Goal: Transaction & Acquisition: Register for event/course

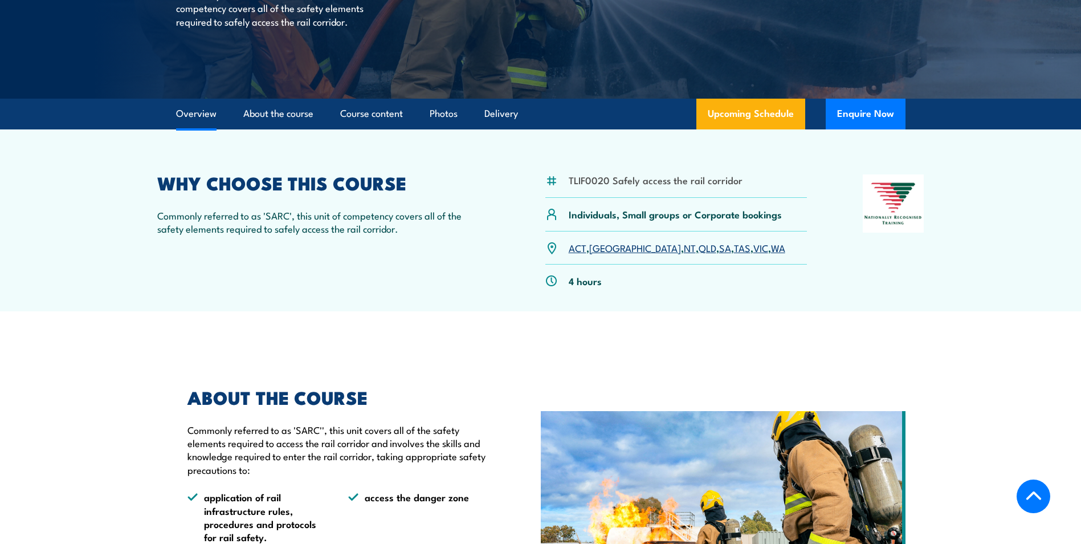
click at [699, 245] on link "QLD" at bounding box center [708, 248] width 18 height 14
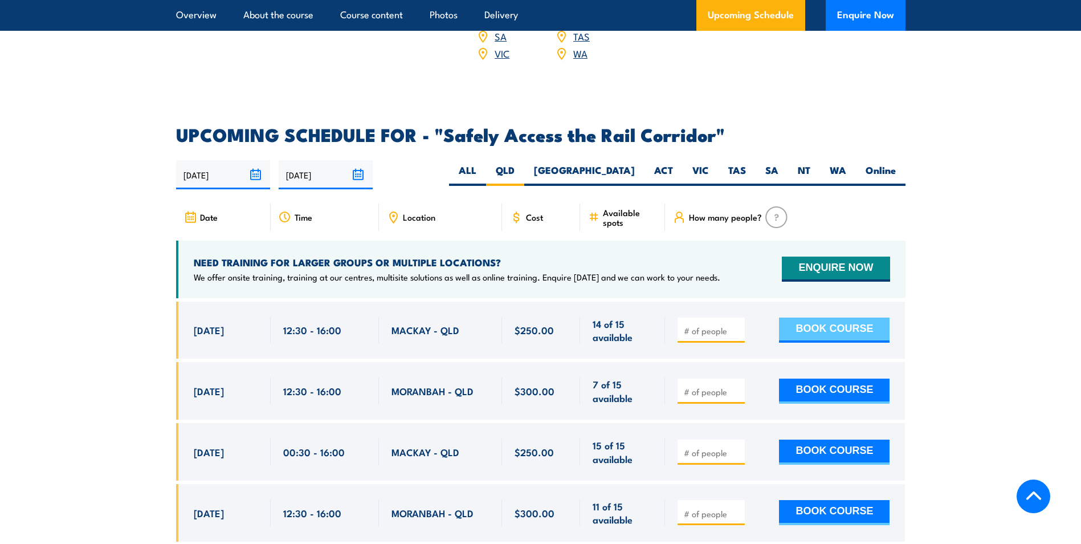
scroll to position [1658, 0]
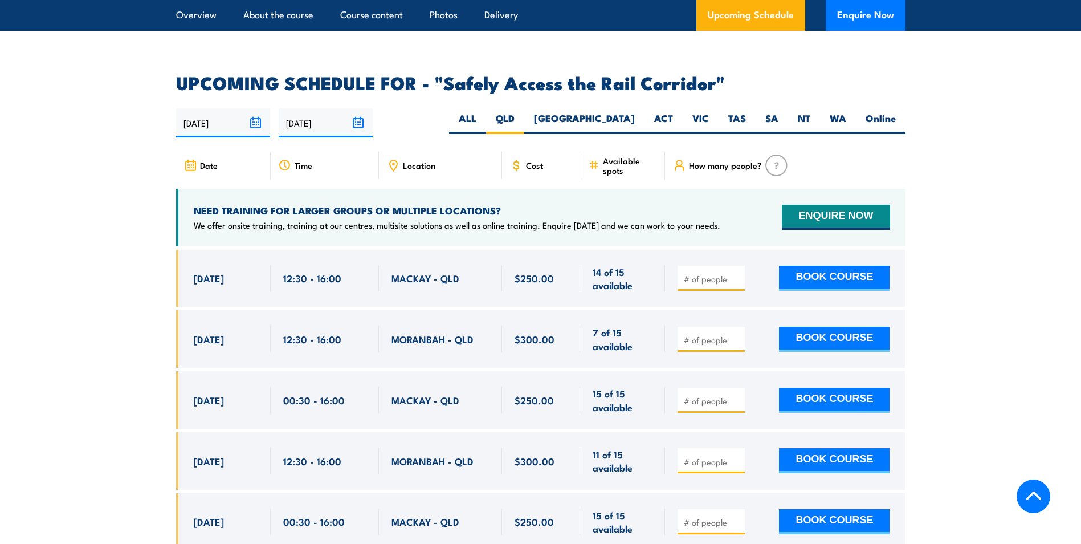
click at [951, 328] on section "UPCOMING SCHEDULE FOR - "Safely Access the Rail Corridor" 19/09/2025 18/03/2026" at bounding box center [540, 351] width 1081 height 555
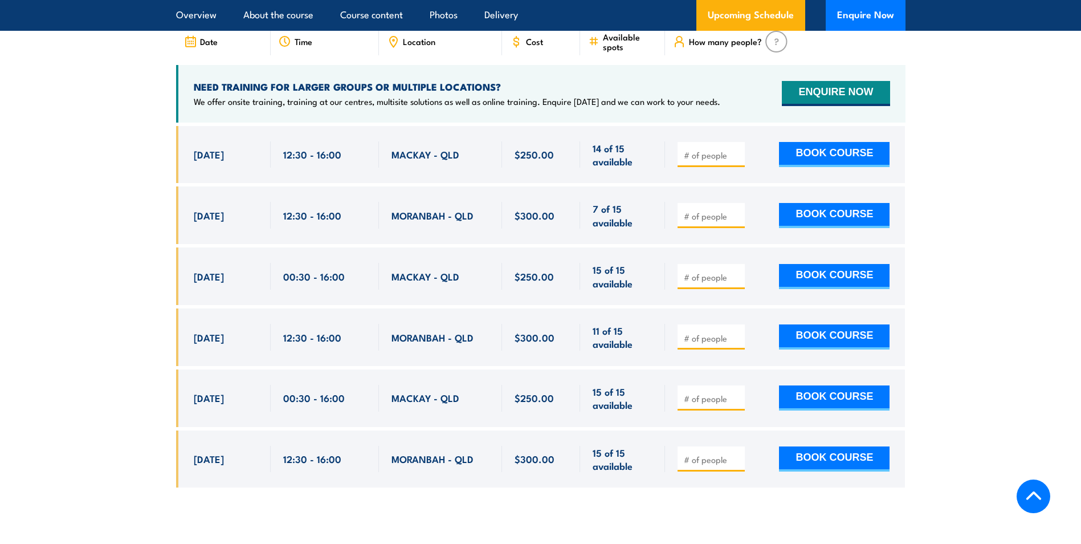
scroll to position [1772, 0]
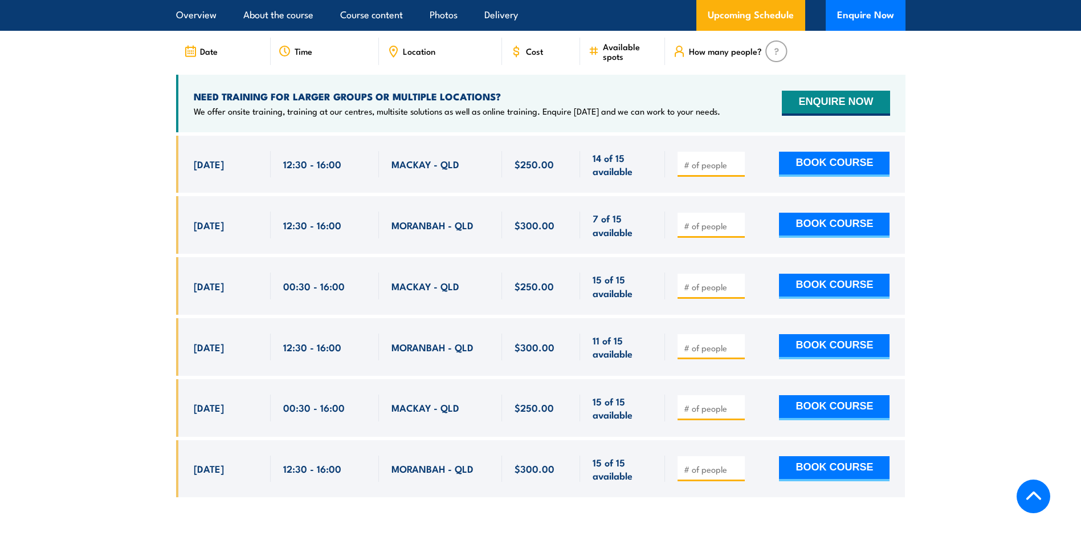
click at [948, 395] on section "UPCOMING SCHEDULE FOR - "Safely Access the Rail Corridor" 19/09/2025 18/03/2026" at bounding box center [540, 237] width 1081 height 555
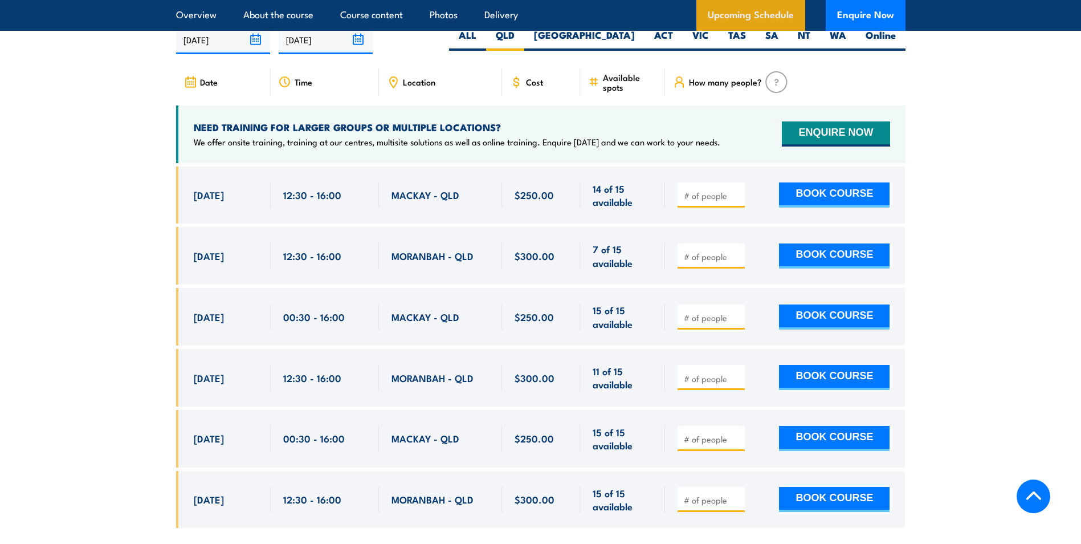
scroll to position [1741, 0]
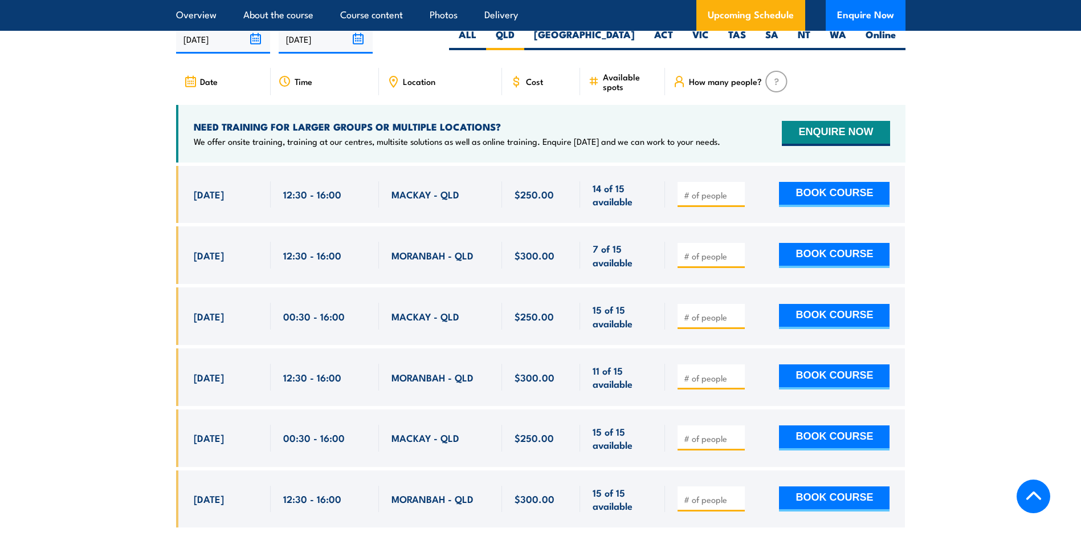
click at [911, 323] on section "UPCOMING SCHEDULE FOR - "Safely Access the Rail Corridor" 19/09/2025 18/03/2026" at bounding box center [540, 267] width 1081 height 555
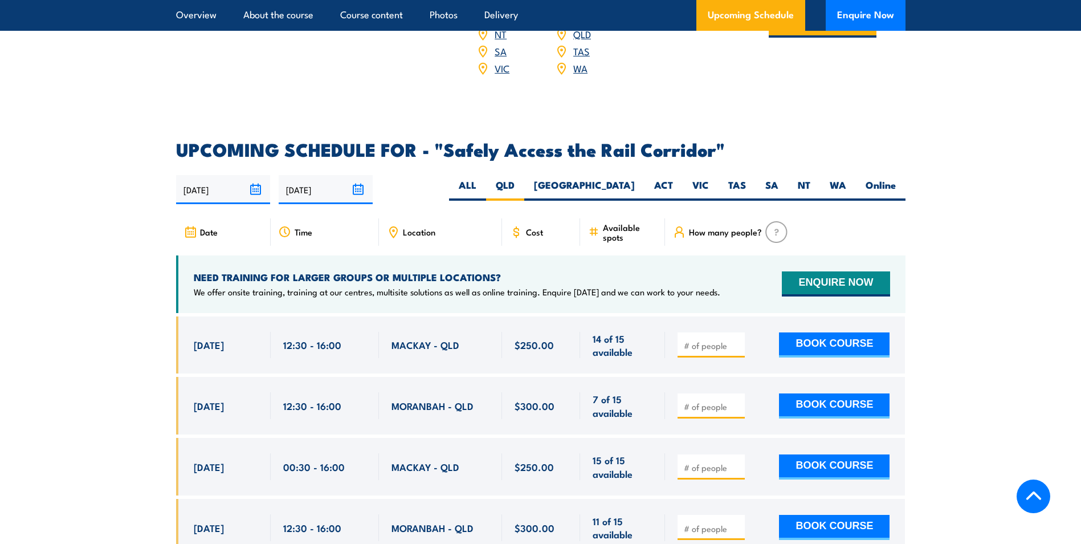
click at [948, 274] on section "UPCOMING SCHEDULE FOR - "Safely Access the Rail Corridor" 19/09/2025 18/03/2026" at bounding box center [540, 418] width 1081 height 555
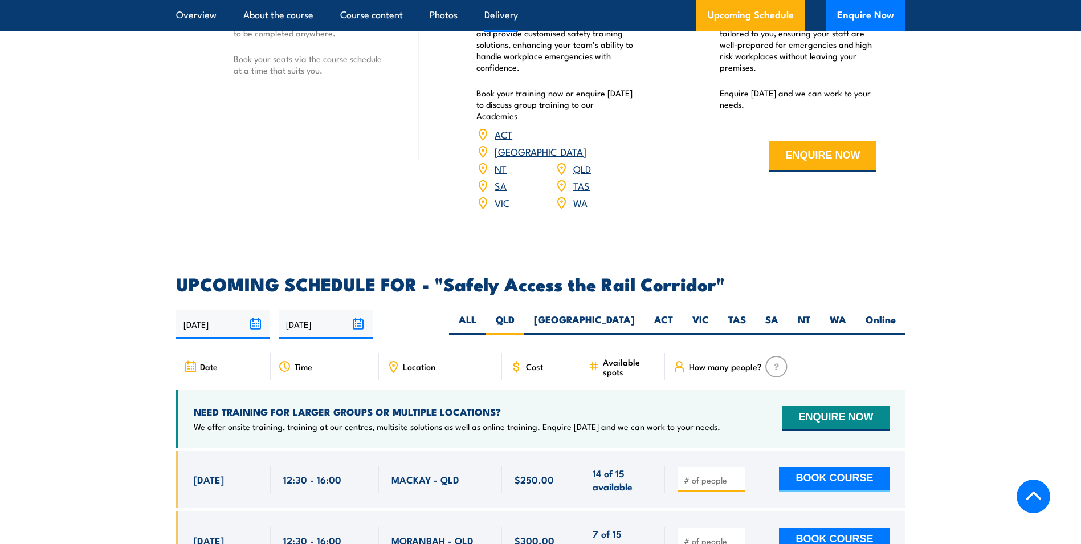
click at [930, 310] on section "UPCOMING SCHEDULE FOR - "Safely Access the Rail Corridor" 19/09/2025 18/03/2026" at bounding box center [540, 552] width 1081 height 555
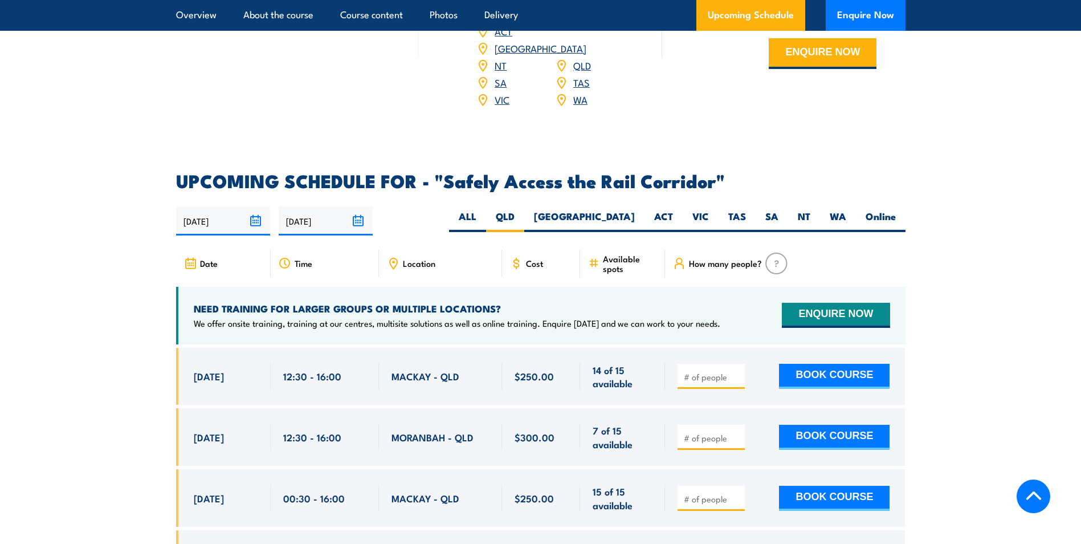
scroll to position [1570, 0]
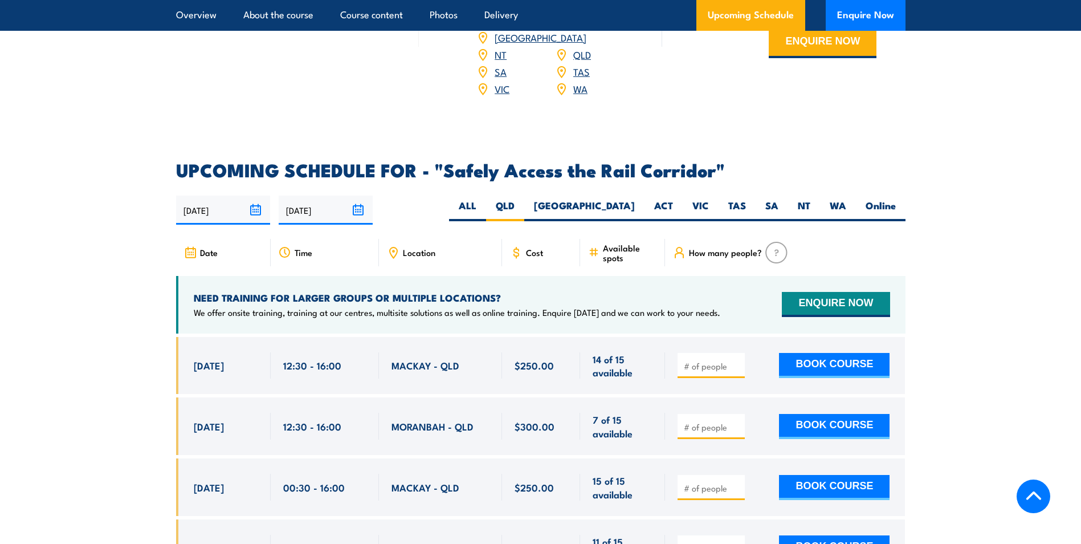
click at [958, 200] on section "UPCOMING SCHEDULE FOR - "Safely Access the Rail Corridor" 19/09/2025 18/03/2026" at bounding box center [540, 438] width 1081 height 555
drag, startPoint x: 852, startPoint y: 348, endPoint x: 733, endPoint y: 359, distance: 119.0
click at [734, 358] on div "BOOK COURSE" at bounding box center [784, 365] width 212 height 27
type input "1"
click at [732, 360] on input "1" at bounding box center [712, 365] width 57 height 11
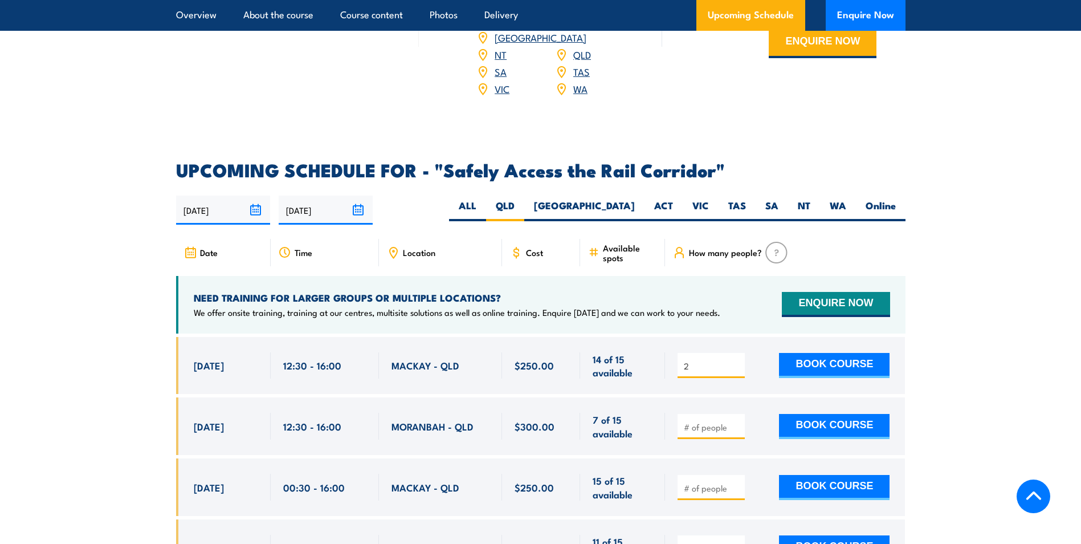
type input "2"
click at [935, 346] on section "UPCOMING SCHEDULE FOR - "Safely Access the Rail Corridor" 19/09/2025 18/03/2026…" at bounding box center [540, 438] width 1081 height 555
click at [848, 353] on button "BOOK COURSE" at bounding box center [834, 365] width 111 height 25
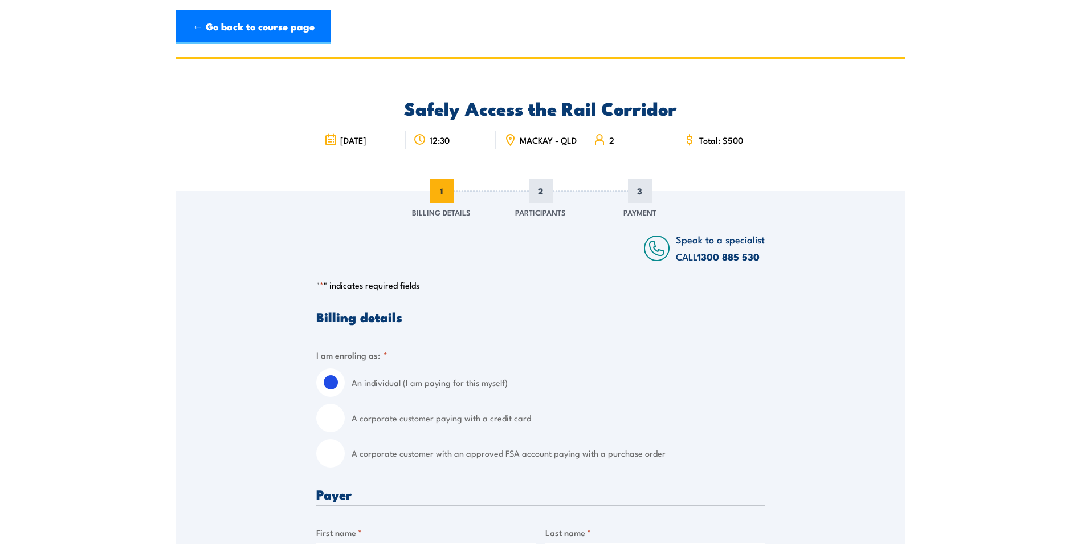
click at [337, 428] on input "A corporate customer paying with a credit card" at bounding box center [330, 418] width 28 height 28
radio input "true"
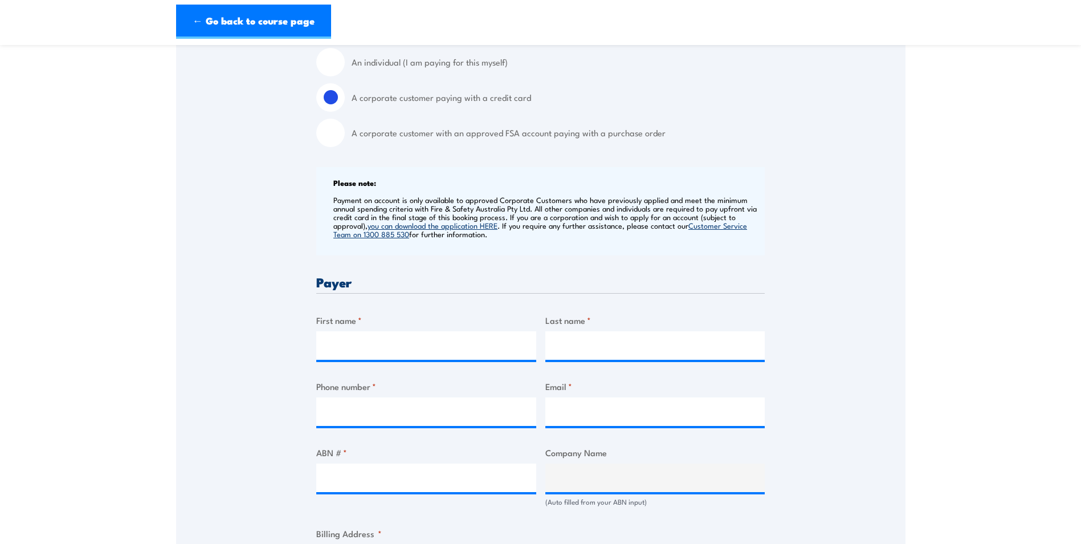
scroll to position [342, 0]
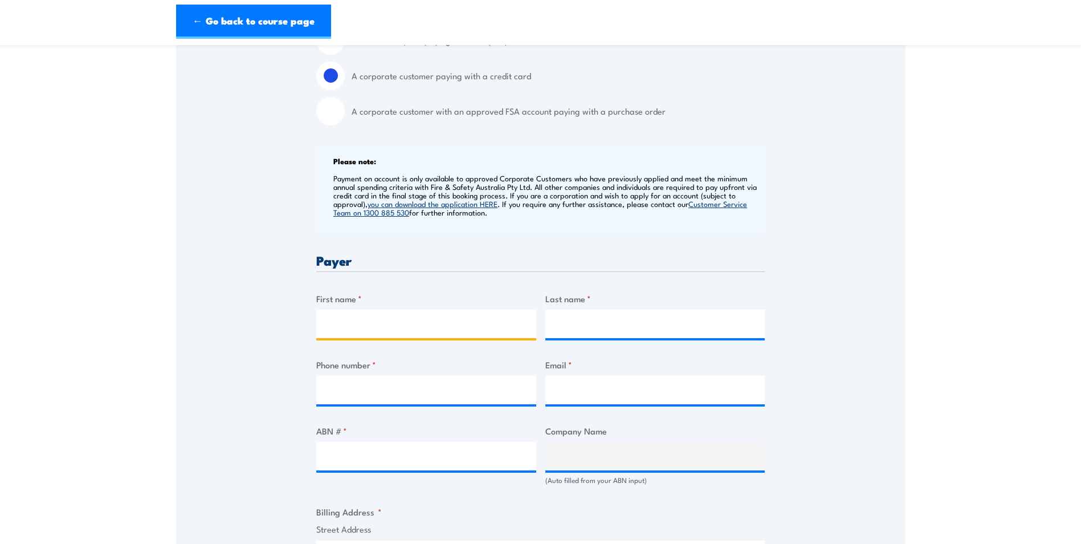
click at [408, 331] on input "First name *" at bounding box center [426, 324] width 220 height 28
type input "Lelanie"
type input "Havemann"
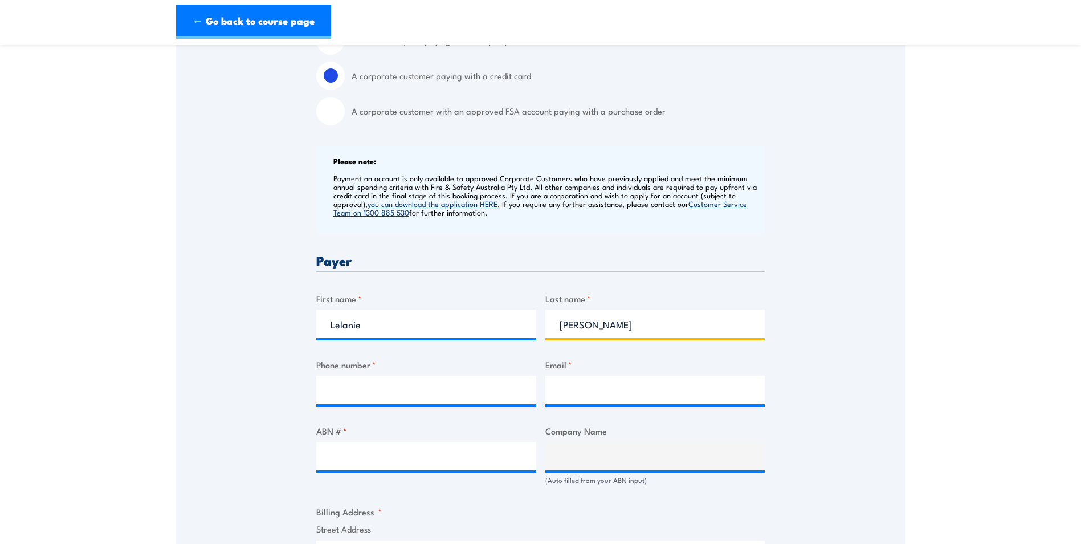
type input "0749528127"
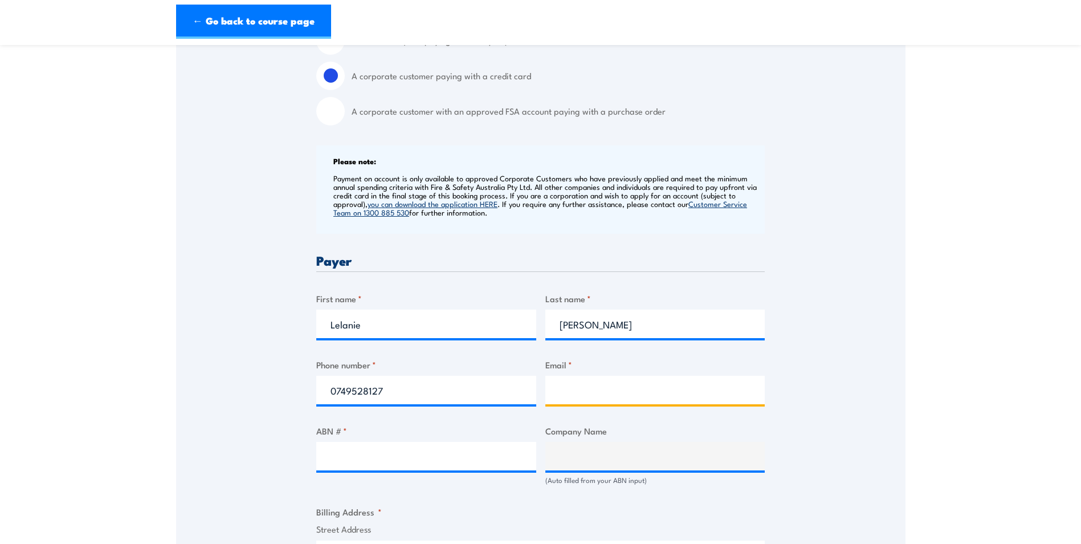
type input "lelanie.havemann@cummins.com"
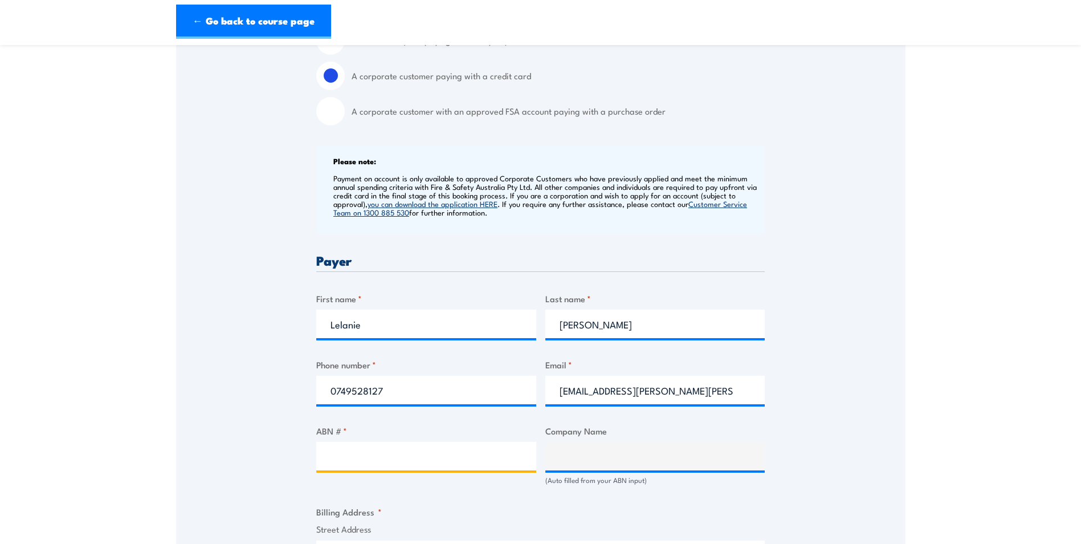
click at [471, 470] on input "ABN # *" at bounding box center [426, 456] width 220 height 28
click at [339, 467] on input "ABN # *" at bounding box center [426, 456] width 220 height 28
type input "42006332949"
type input "CUMMINS SOUTH PACIFIC PTY. LTD."
type input "42006332949"
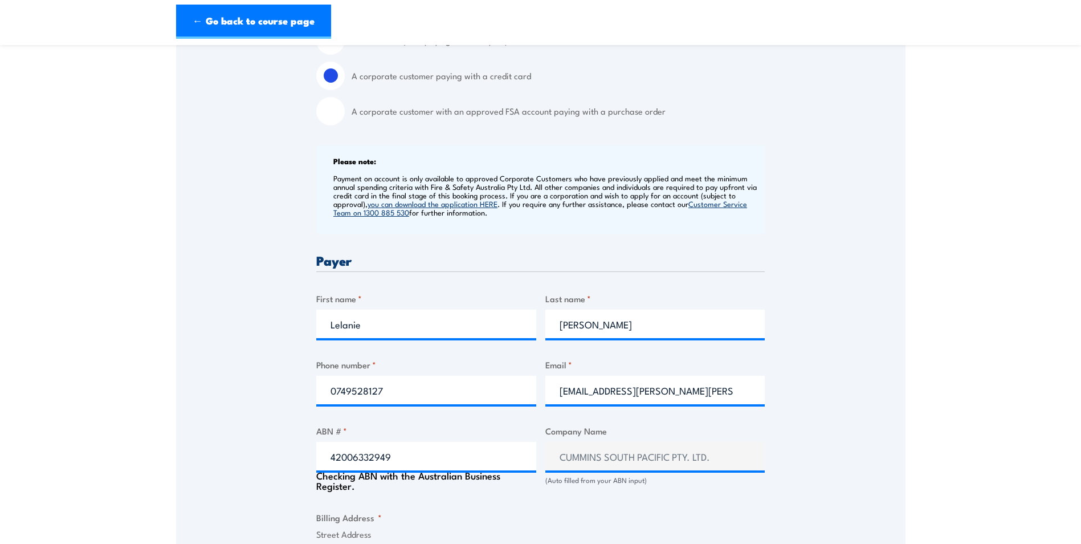
click at [450, 509] on div "Billing details I am enroling as: * An individual (I am paying for this myself)…" at bounding box center [540, 508] width 449 height 1081
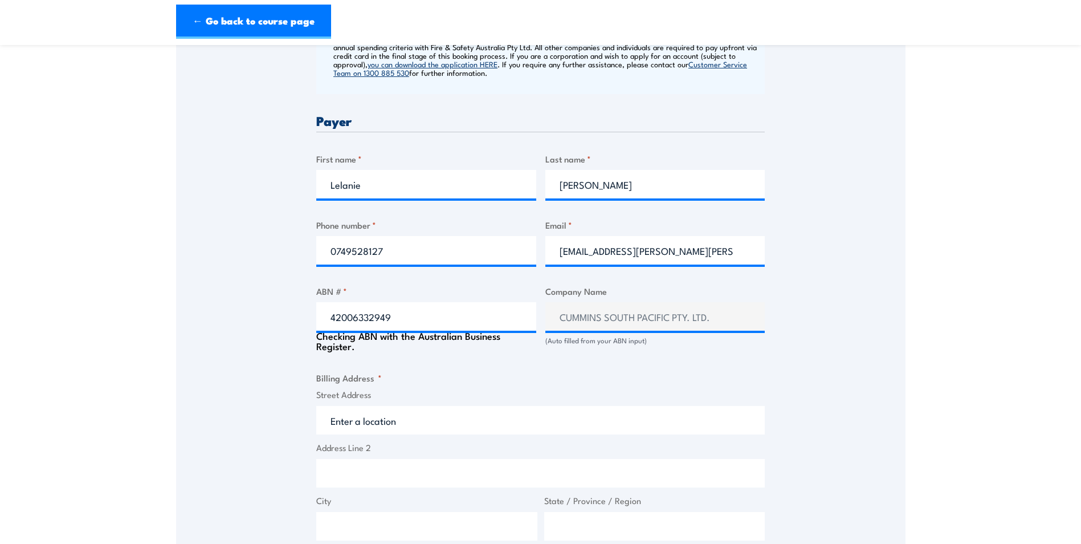
scroll to position [513, 0]
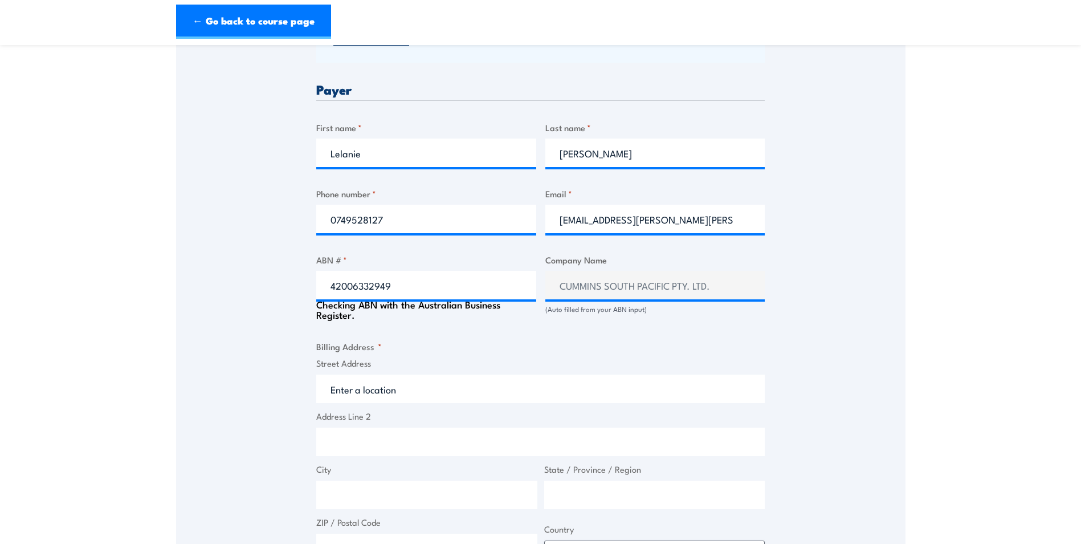
click at [410, 403] on input "Street Address" at bounding box center [540, 388] width 449 height 28
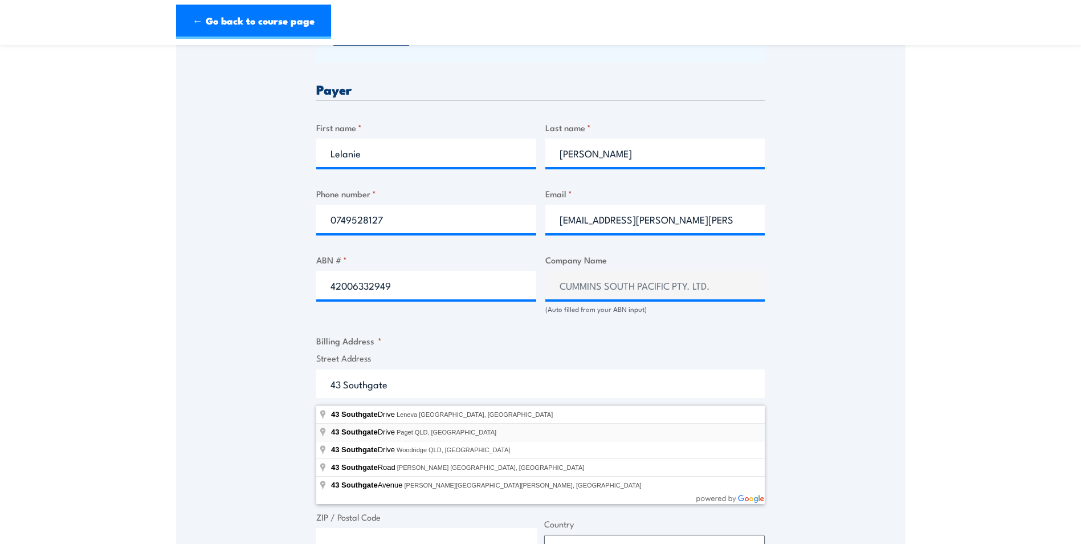
type input "43 Southgate Drive, Paget QLD, Australia"
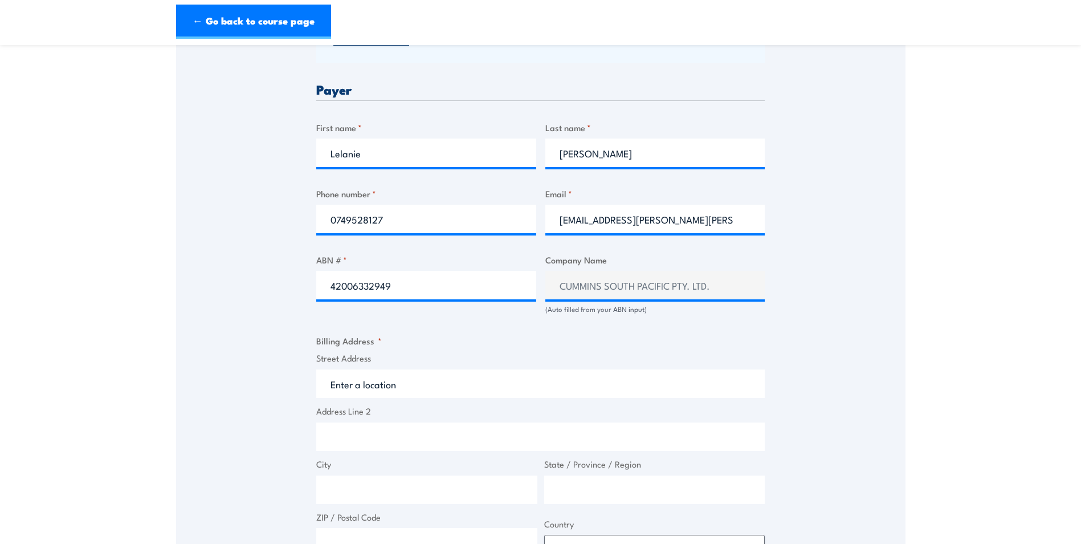
type input "43 Southgate Dr"
type input "Paget"
type input "Queensland"
type input "4740"
select select "Australia"
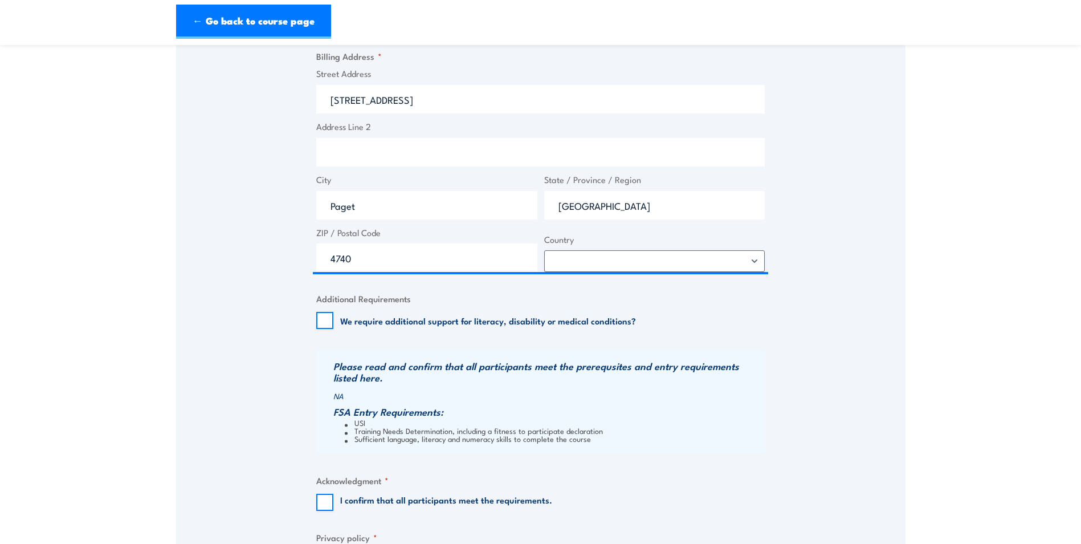
scroll to position [798, 0]
click at [325, 506] on input "I confirm that all participants meet the requirements." at bounding box center [324, 501] width 17 height 17
checkbox input "true"
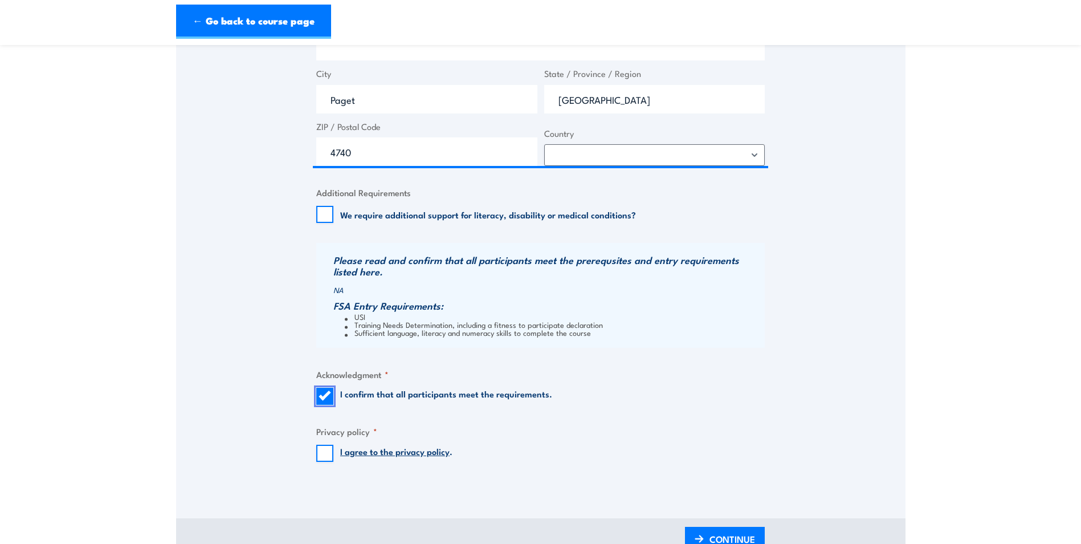
scroll to position [912, 0]
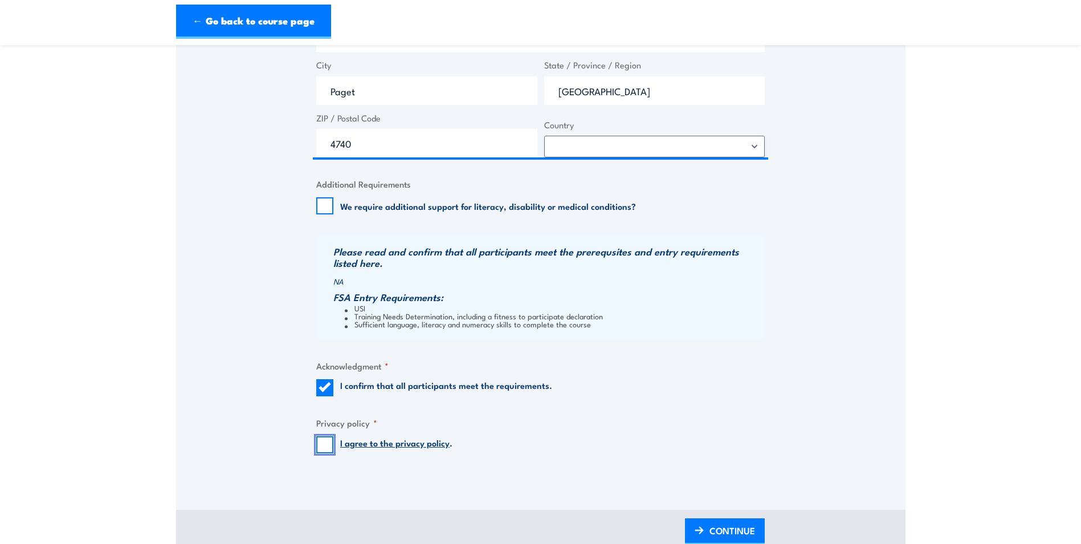
click at [327, 451] on input "I agree to the privacy policy ." at bounding box center [324, 444] width 17 height 17
checkbox input "true"
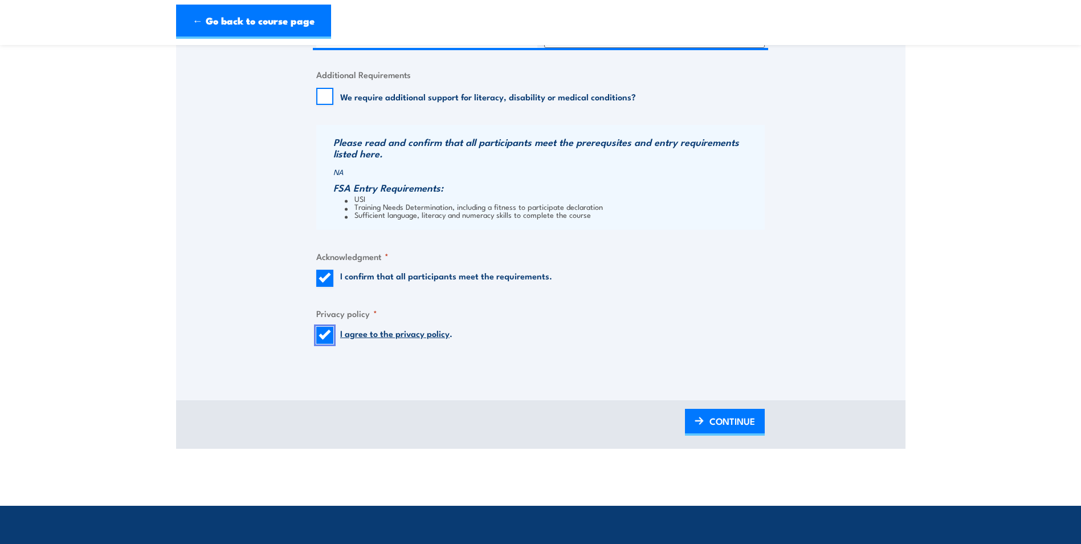
scroll to position [1026, 0]
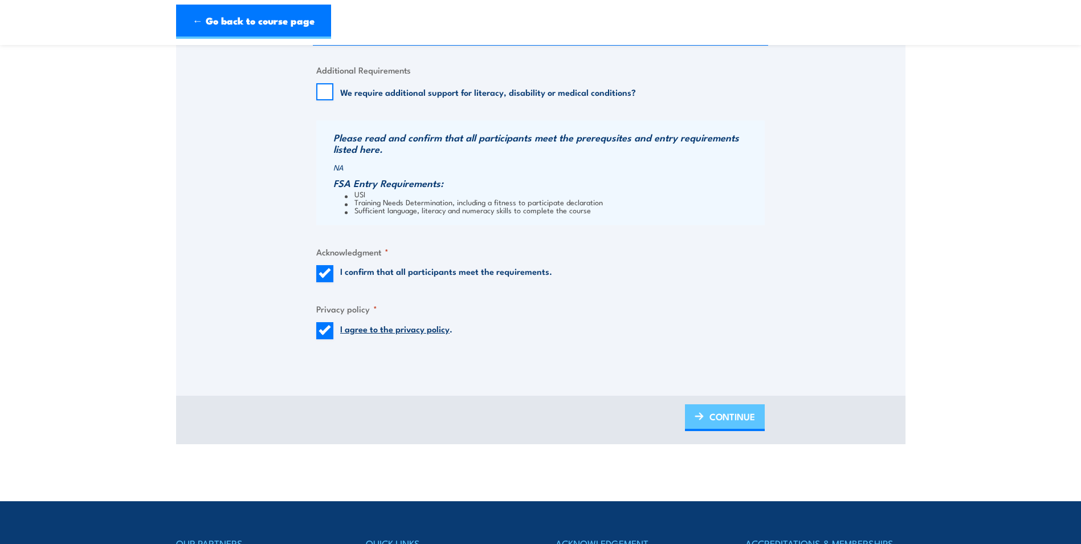
click at [714, 429] on span "CONTINUE" at bounding box center [733, 416] width 46 height 30
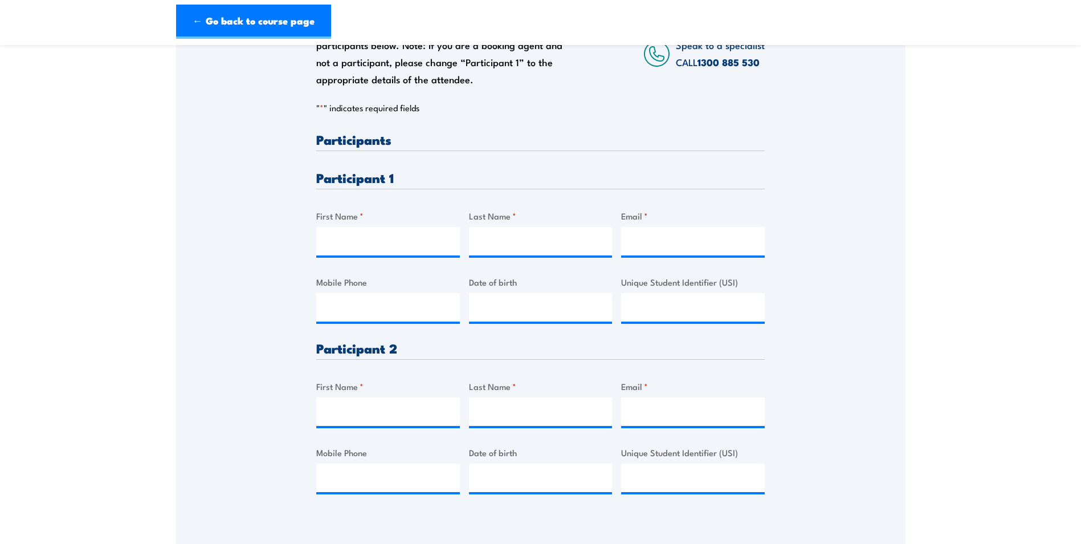
scroll to position [0, 0]
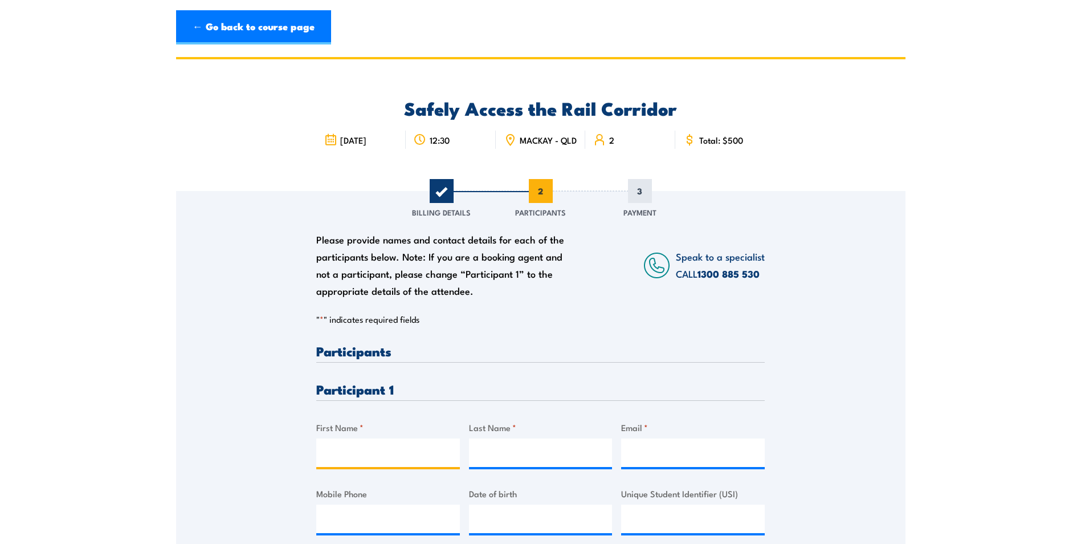
click at [342, 457] on input "First Name *" at bounding box center [388, 452] width 144 height 28
type input "Nathan"
type input "Bugeja"
type input "nathan.bugeja@cummins.com"
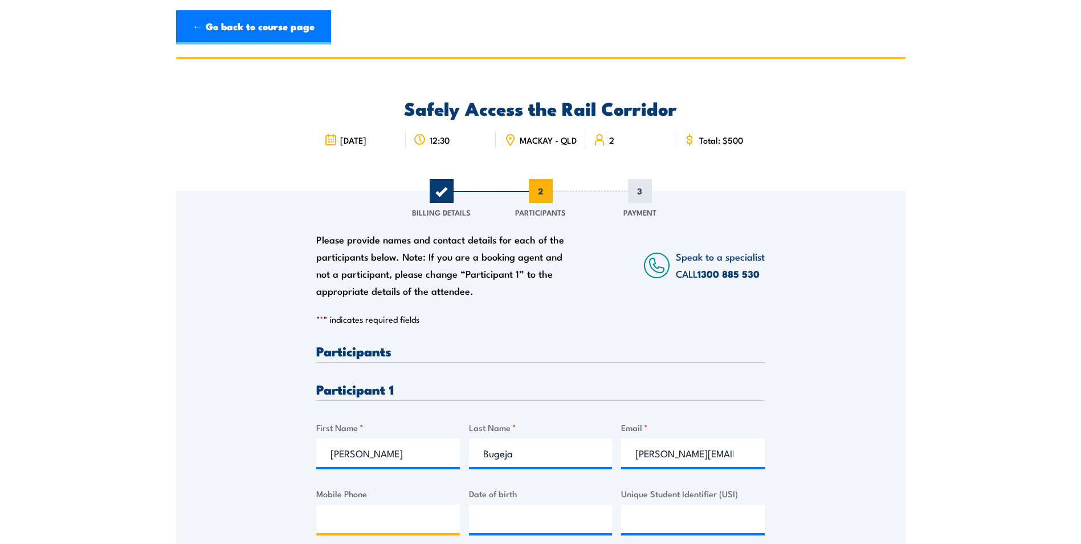
type input "0455447060"
click at [882, 421] on div "Please provide names and contact details for each of the participants below. No…" at bounding box center [541, 459] width 730 height 537
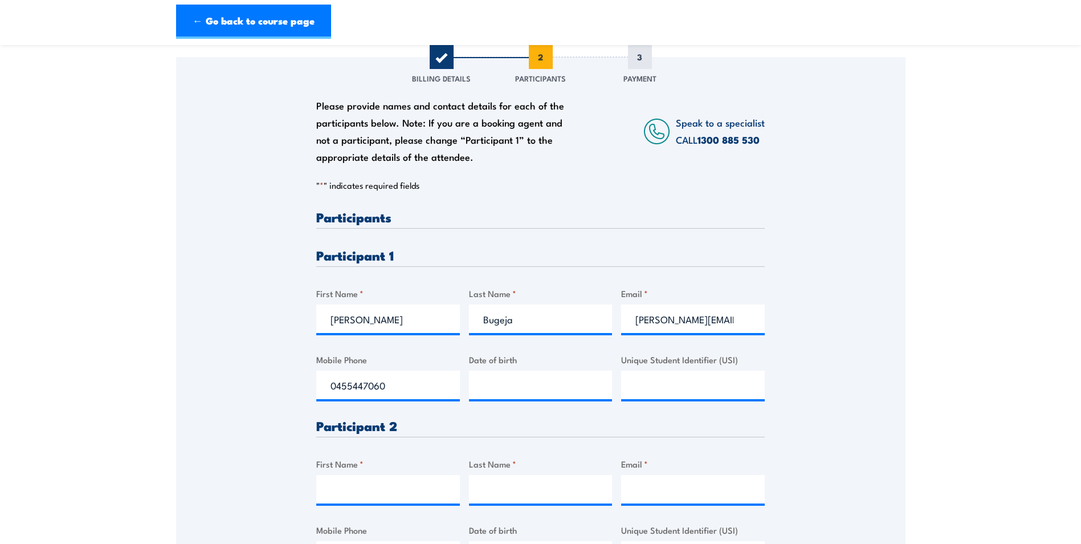
scroll to position [171, 0]
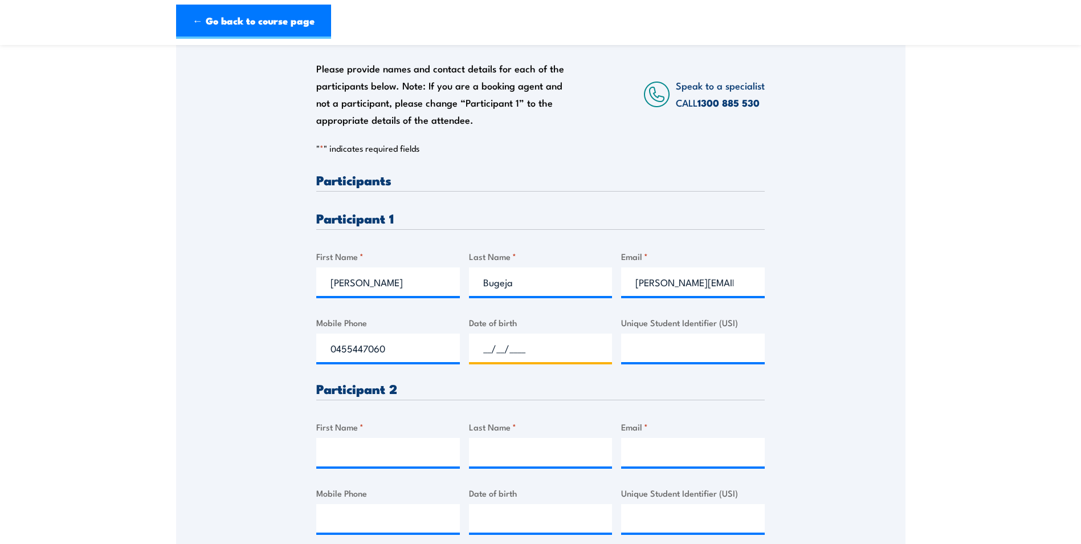
click at [536, 362] on input "__/__/____" at bounding box center [541, 347] width 144 height 28
type input "03/02/2003"
paste input "8XN7CUQ5EM"
type input "8XN7CUQ5EM"
click at [817, 402] on div "Please provide names and contact details for each of the participants below. No…" at bounding box center [541, 288] width 730 height 537
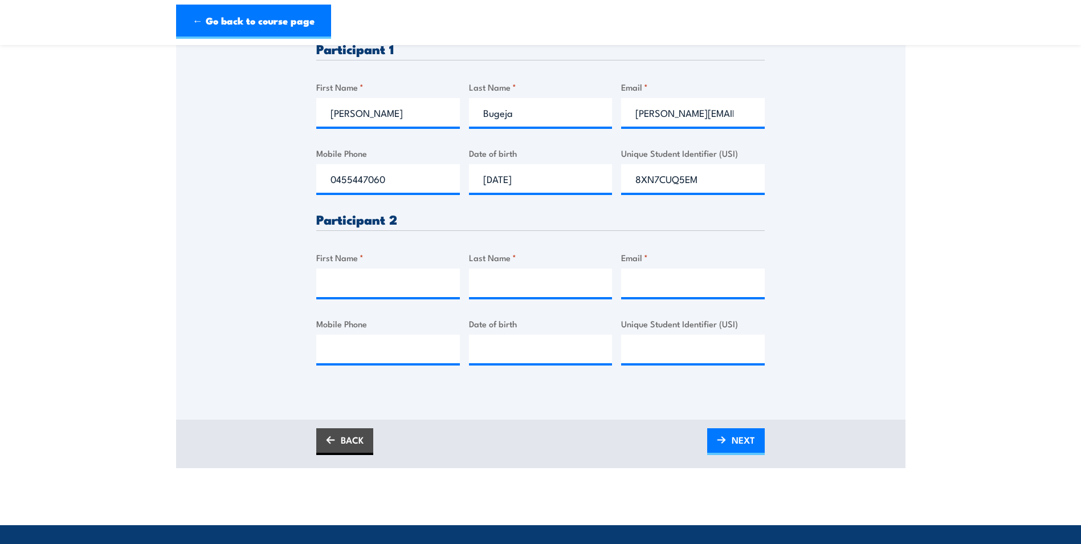
scroll to position [342, 0]
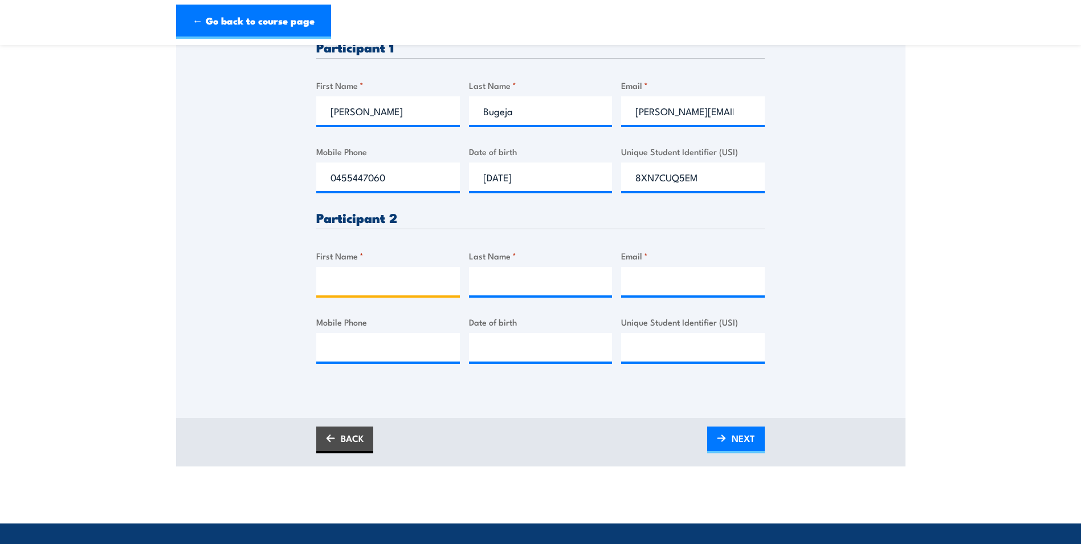
click at [418, 283] on input "First Name *" at bounding box center [388, 281] width 144 height 28
type input "Aiden"
type input "Vella"
type input "aiden.vella@cummins.com"
click at [365, 361] on div at bounding box center [388, 347] width 144 height 28
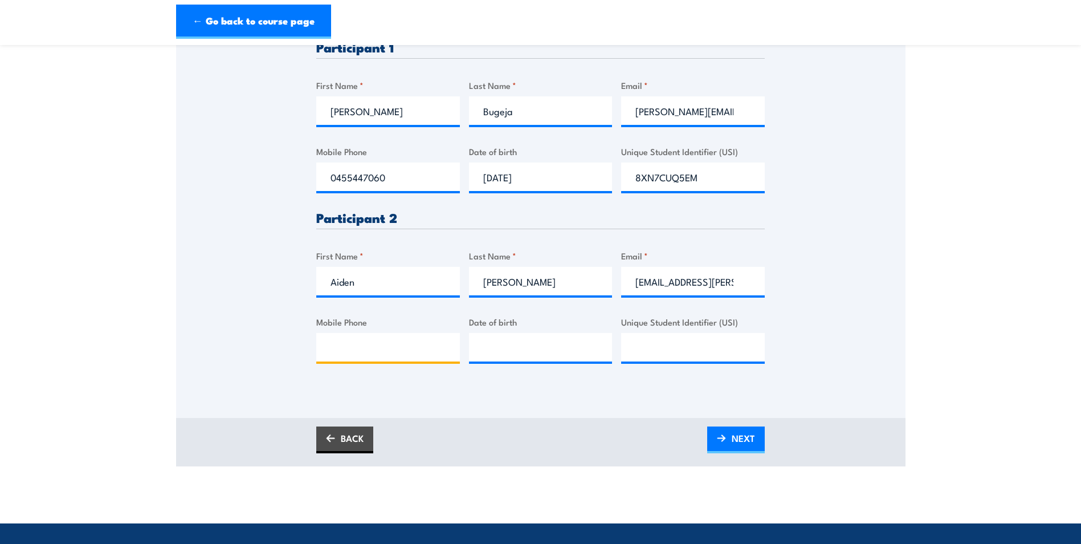
click at [368, 360] on input "Mobile Phone" at bounding box center [388, 347] width 144 height 28
type input "0472694173"
type input "10/08/1998"
click at [680, 351] on input "Unique Student Identifier (USI)" at bounding box center [693, 347] width 144 height 28
paste input "QVADG6H3TD"
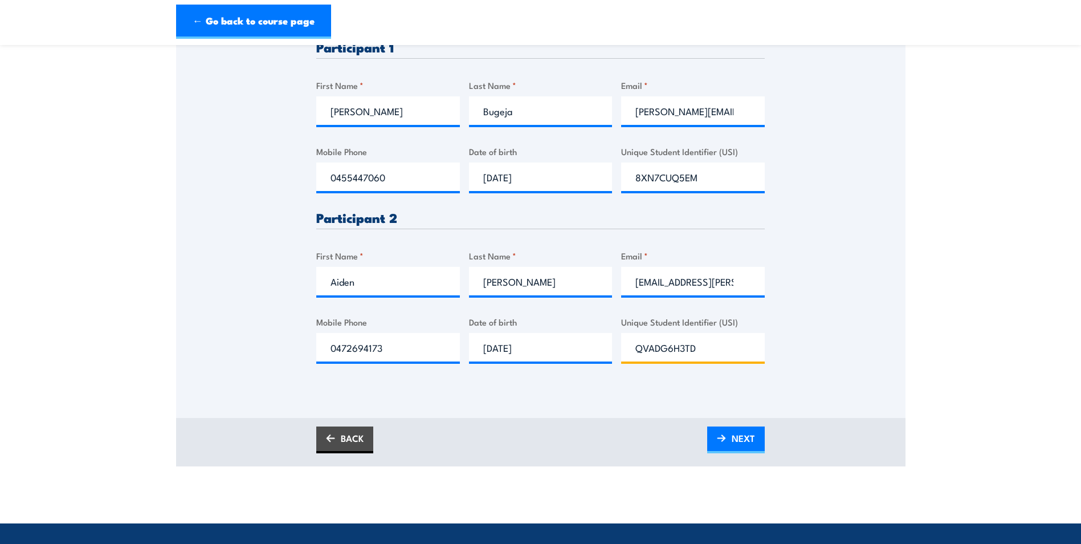
type input "QVADG6H3TD"
click at [788, 386] on div "Please provide names and contact details for each of the participants below. No…" at bounding box center [541, 117] width 730 height 537
click at [730, 453] on link "NEXT" at bounding box center [736, 439] width 58 height 27
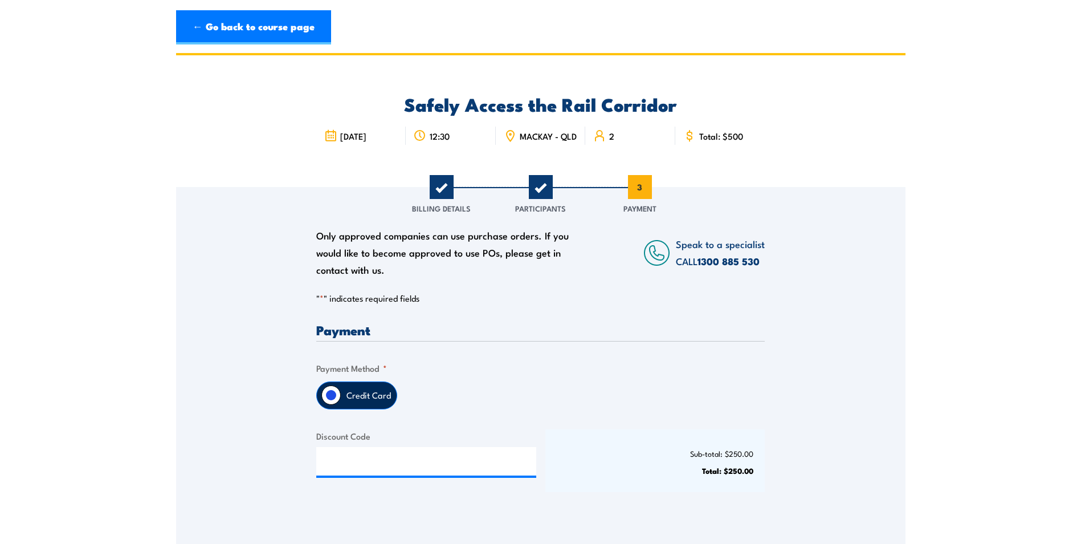
scroll to position [0, 0]
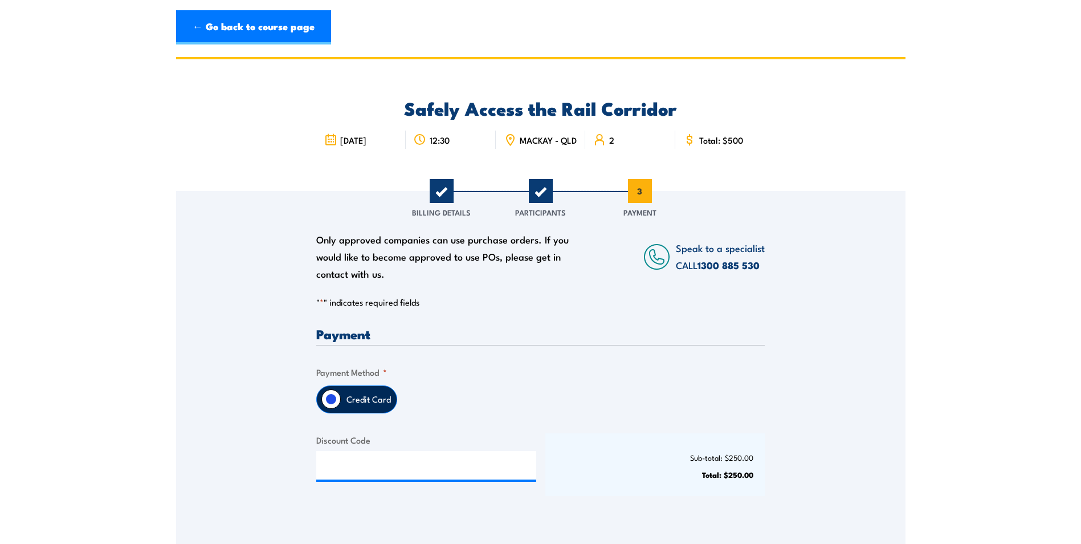
click at [613, 413] on div "Credit Card" at bounding box center [540, 399] width 449 height 28
click at [385, 477] on input "Discount Code" at bounding box center [426, 465] width 220 height 28
click at [575, 383] on fieldset "Payment Method * Credit Card" at bounding box center [540, 389] width 449 height 48
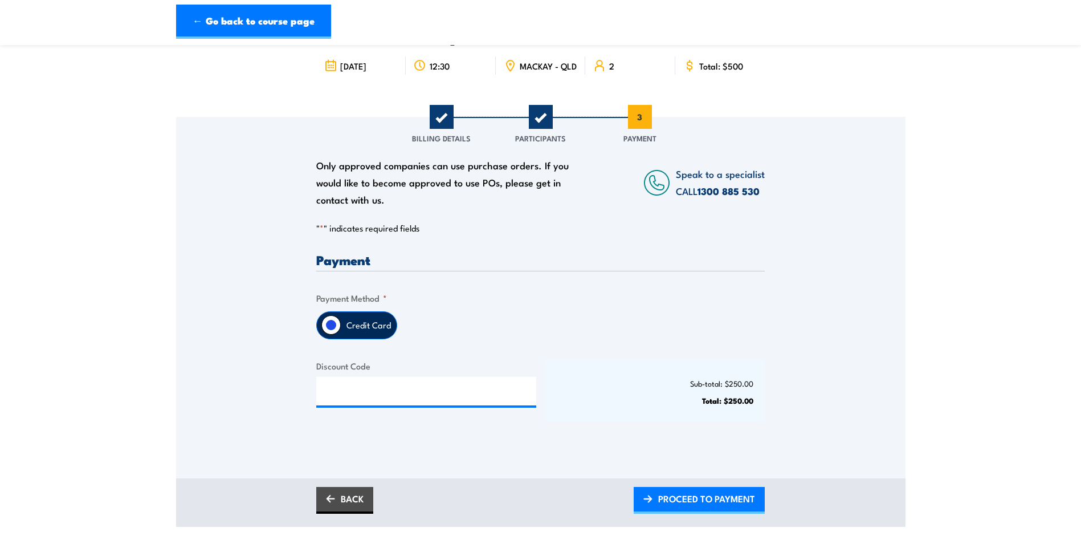
scroll to position [171, 0]
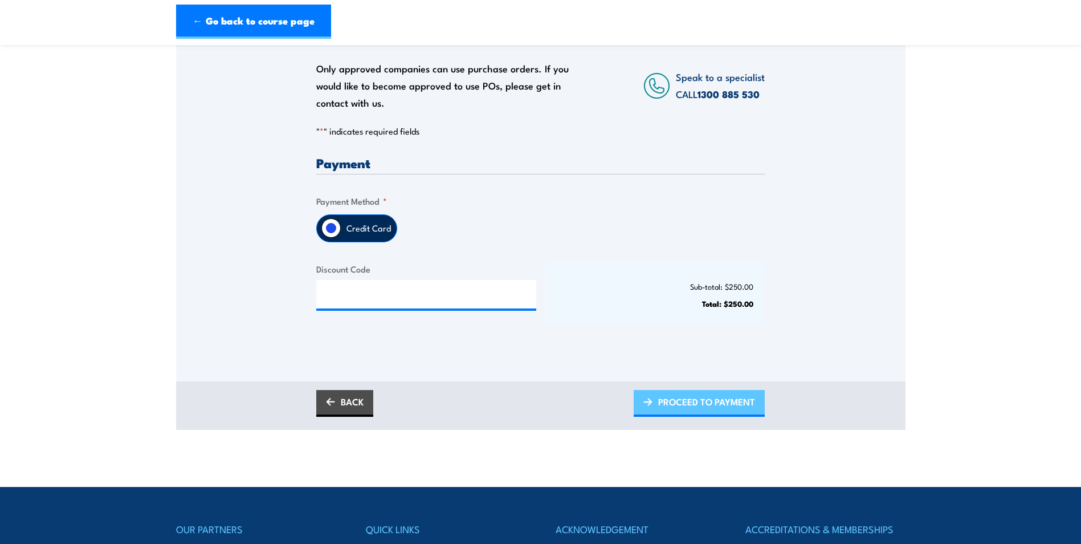
click at [707, 416] on span "PROCEED TO PAYMENT" at bounding box center [706, 401] width 97 height 30
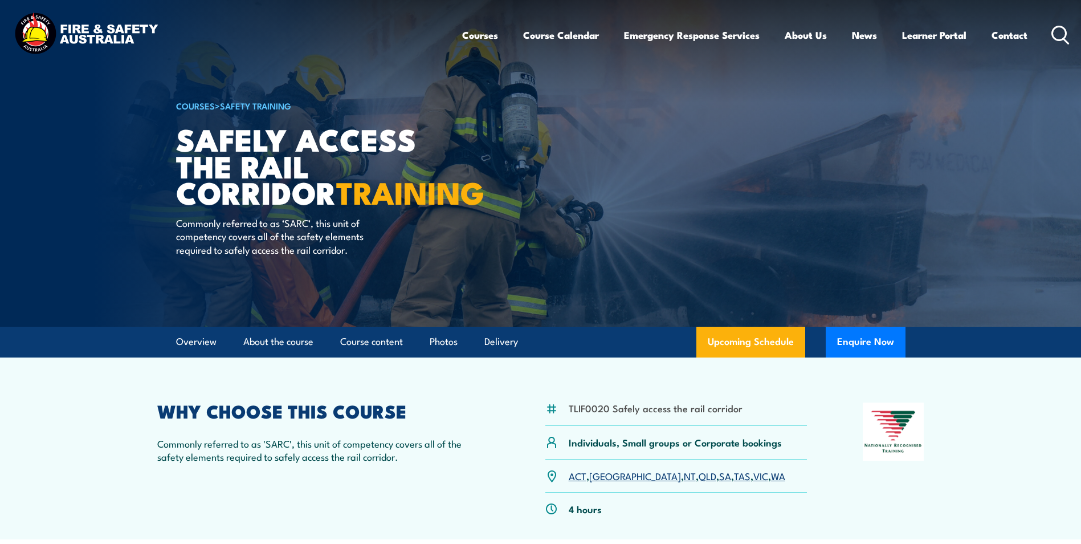
click at [699, 475] on link "QLD" at bounding box center [708, 476] width 18 height 14
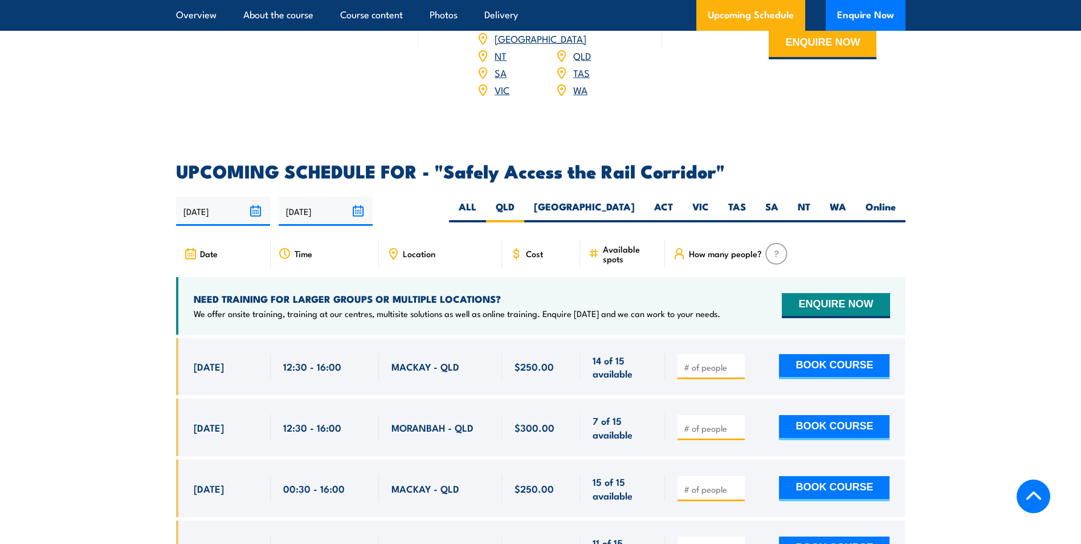
scroll to position [1544, 0]
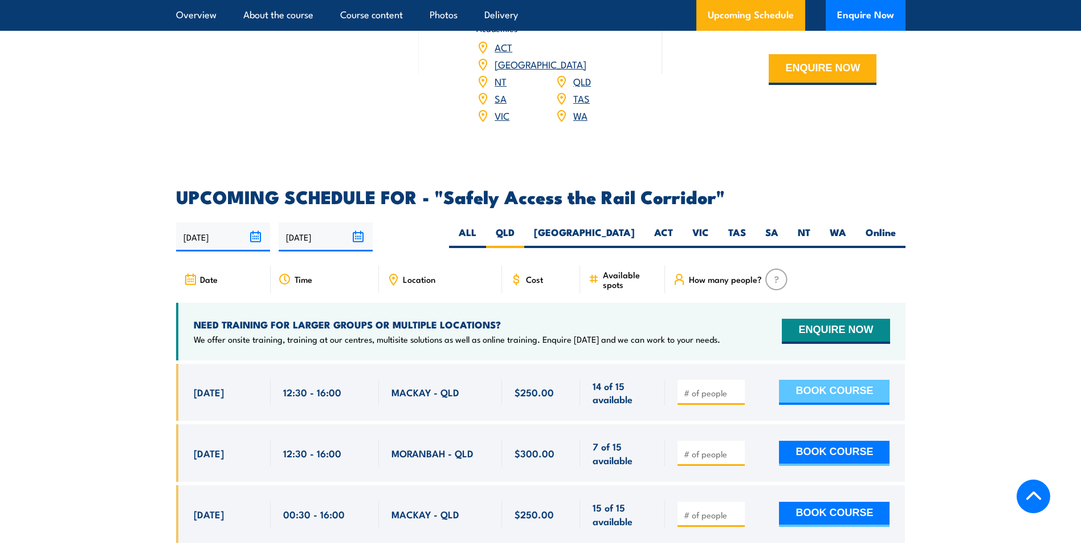
click at [795, 380] on button "BOOK COURSE" at bounding box center [834, 392] width 111 height 25
click at [694, 387] on input "number" at bounding box center [712, 392] width 57 height 11
type input "2"
click at [813, 380] on button "BOOK COURSE" at bounding box center [834, 392] width 111 height 25
click at [403, 274] on span "Location" at bounding box center [419, 279] width 32 height 10
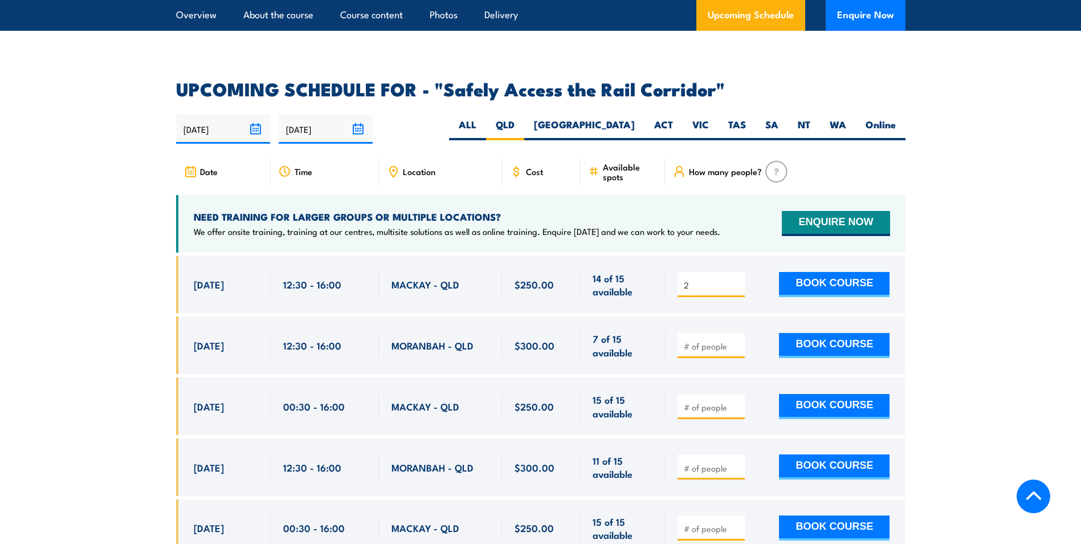
scroll to position [1658, 0]
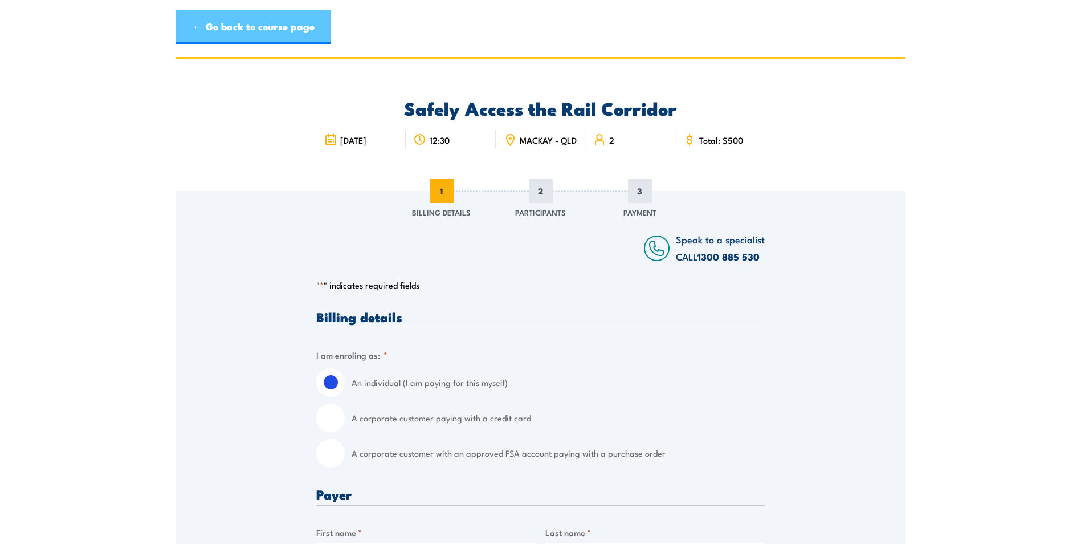
click at [284, 31] on link "← Go back to course page" at bounding box center [253, 27] width 155 height 34
click at [204, 25] on link "← Go back to course page" at bounding box center [253, 27] width 155 height 34
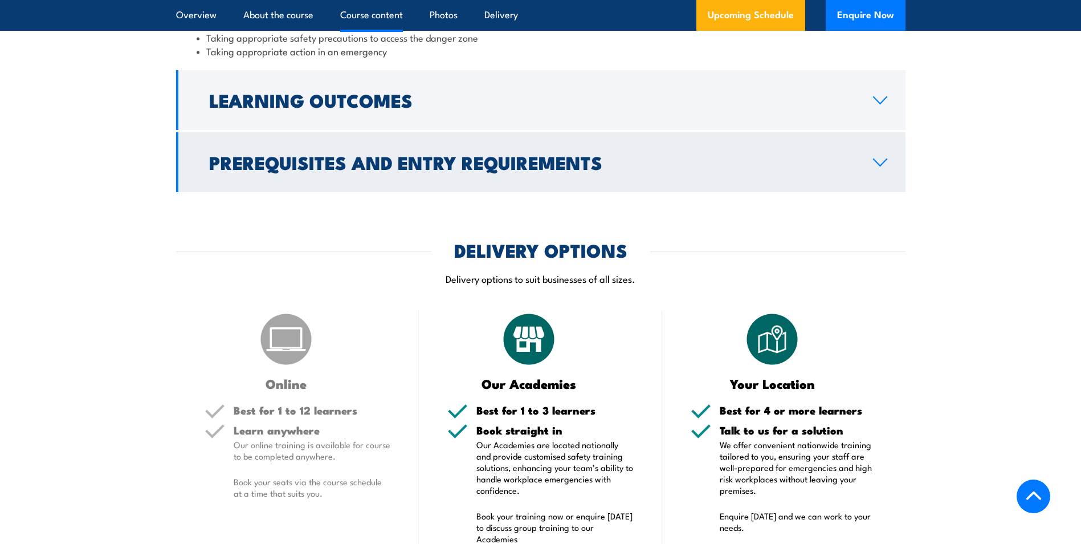
scroll to position [1031, 0]
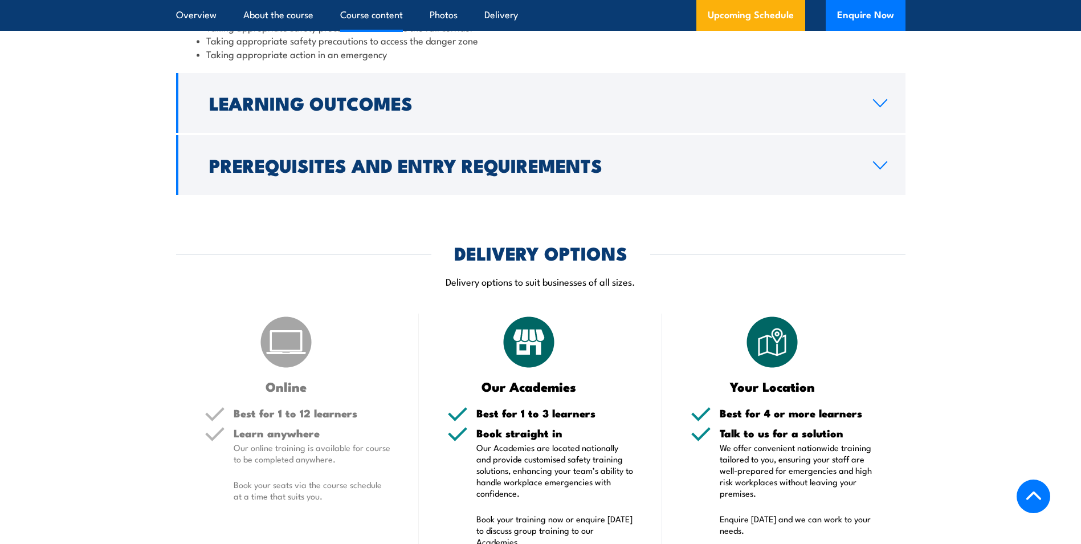
click at [822, 215] on div "COURSES > Safety Training Safely Access the Rail Corridor TRAINING Commonly ref…" at bounding box center [540, 551] width 1081 height 3164
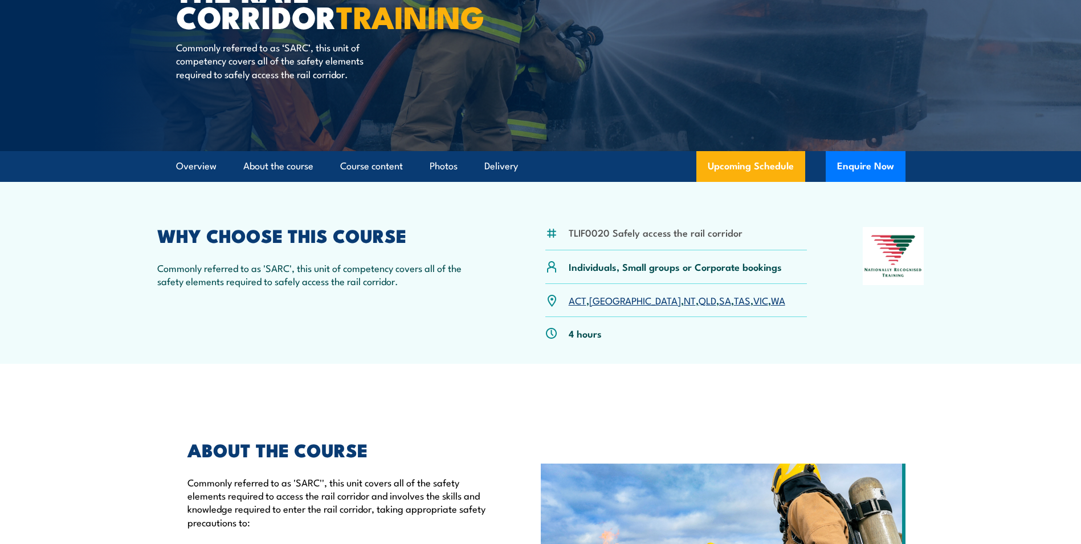
scroll to position [0, 0]
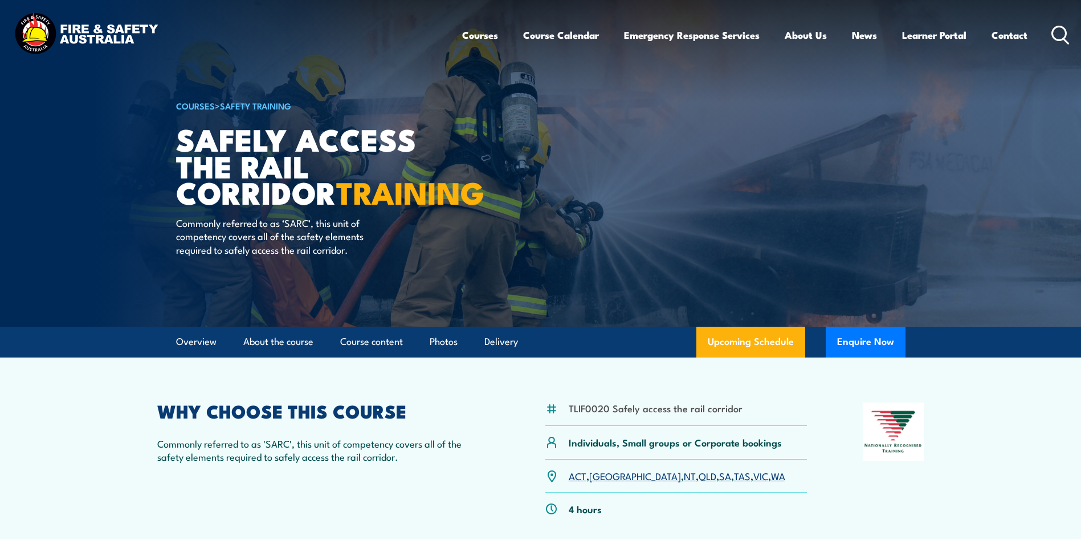
click at [714, 219] on article "COURSES > Safety Training Safely Access the Rail Corridor TRAINING Commonly ref…" at bounding box center [541, 163] width 730 height 327
click at [743, 340] on link "Upcoming Schedule" at bounding box center [751, 342] width 109 height 31
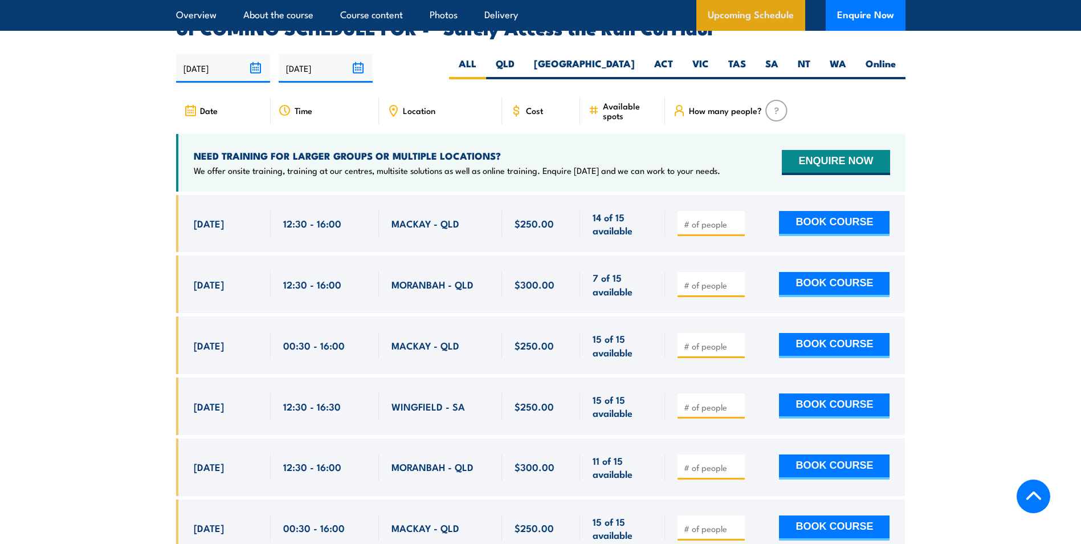
scroll to position [1715, 0]
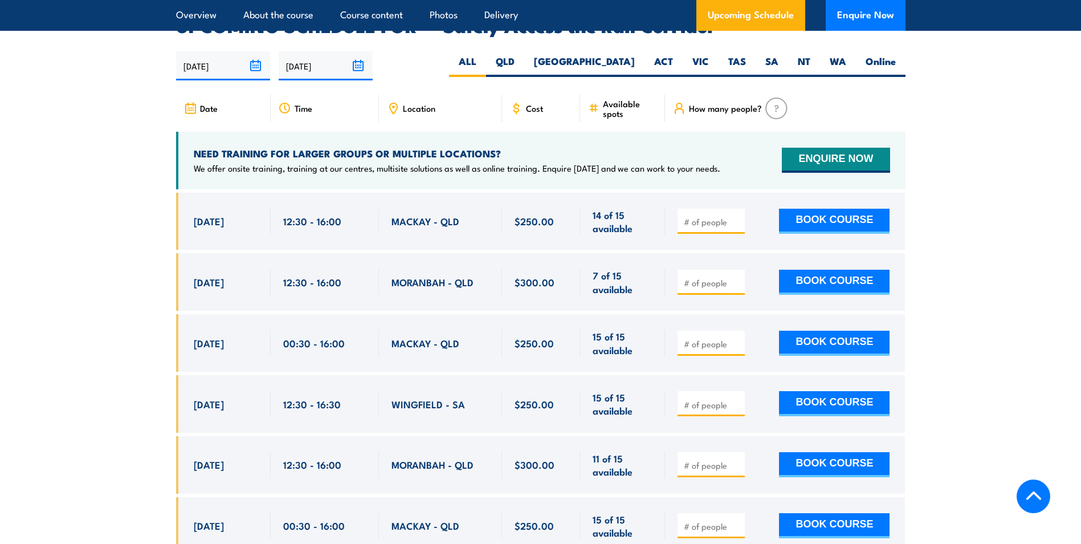
click at [421, 214] on span "MACKAY - QLD" at bounding box center [426, 220] width 68 height 13
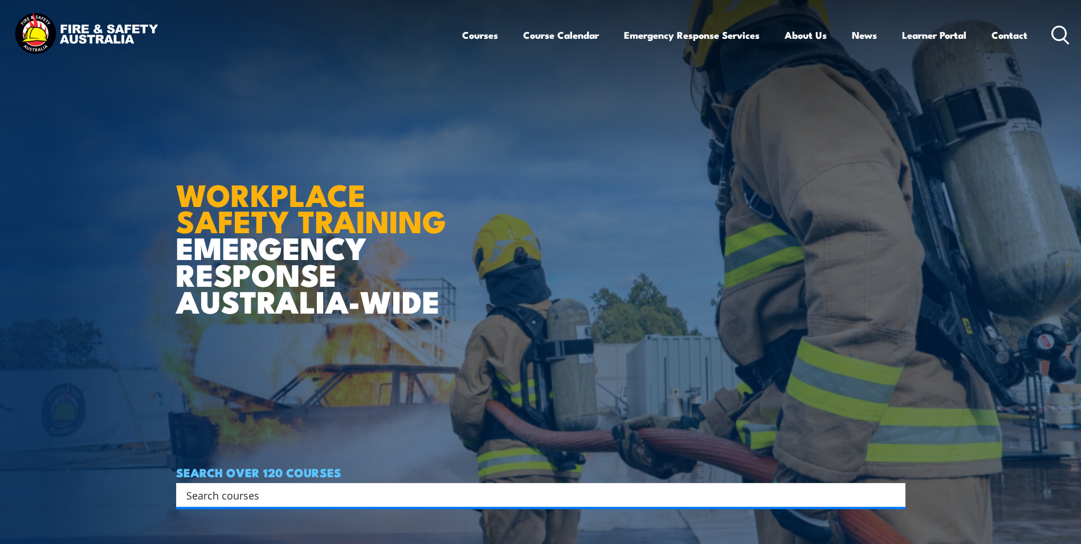
click at [730, 300] on article "WORKPLACE SAFETY TRAINING EMERGENCY RESPONSE [GEOGRAPHIC_DATA]-WIDE SEARCH OVER…" at bounding box center [541, 272] width 730 height 544
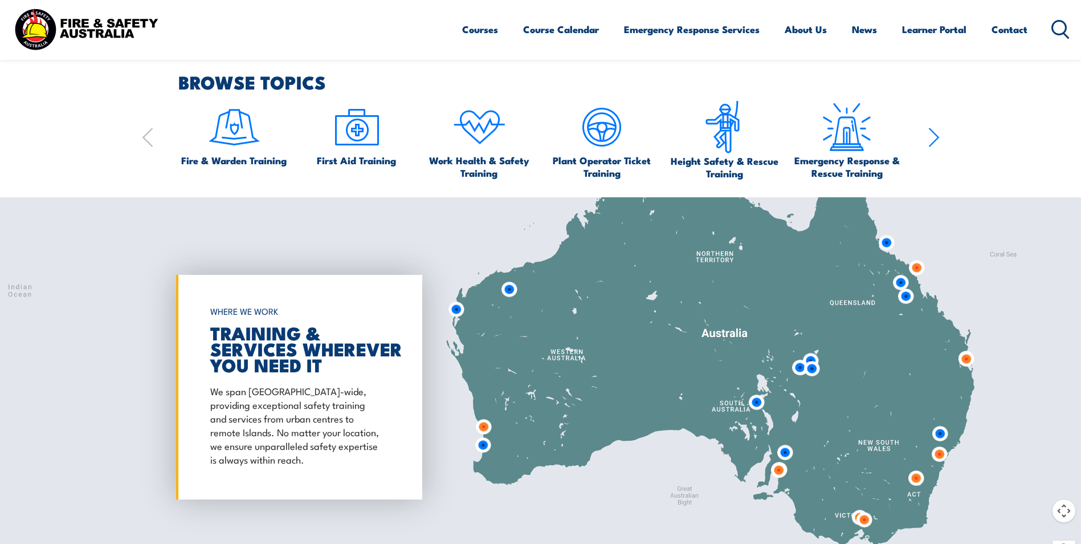
scroll to position [684, 0]
